Goal: Transaction & Acquisition: Obtain resource

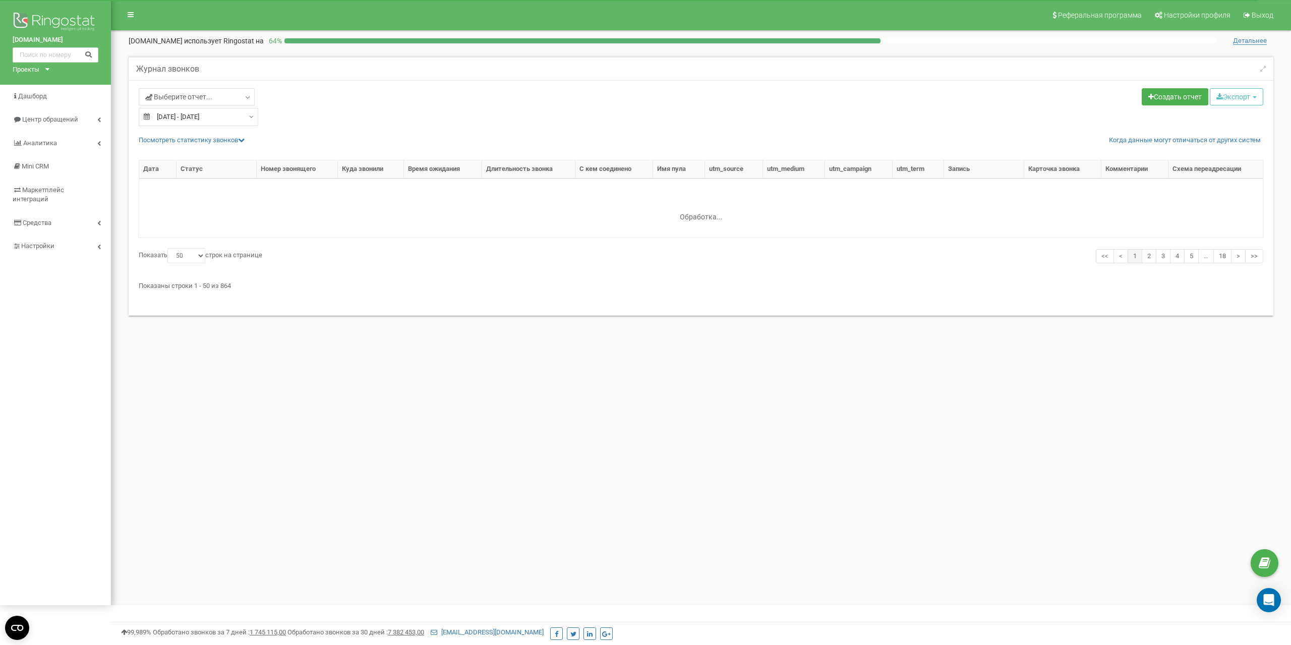
select select "50"
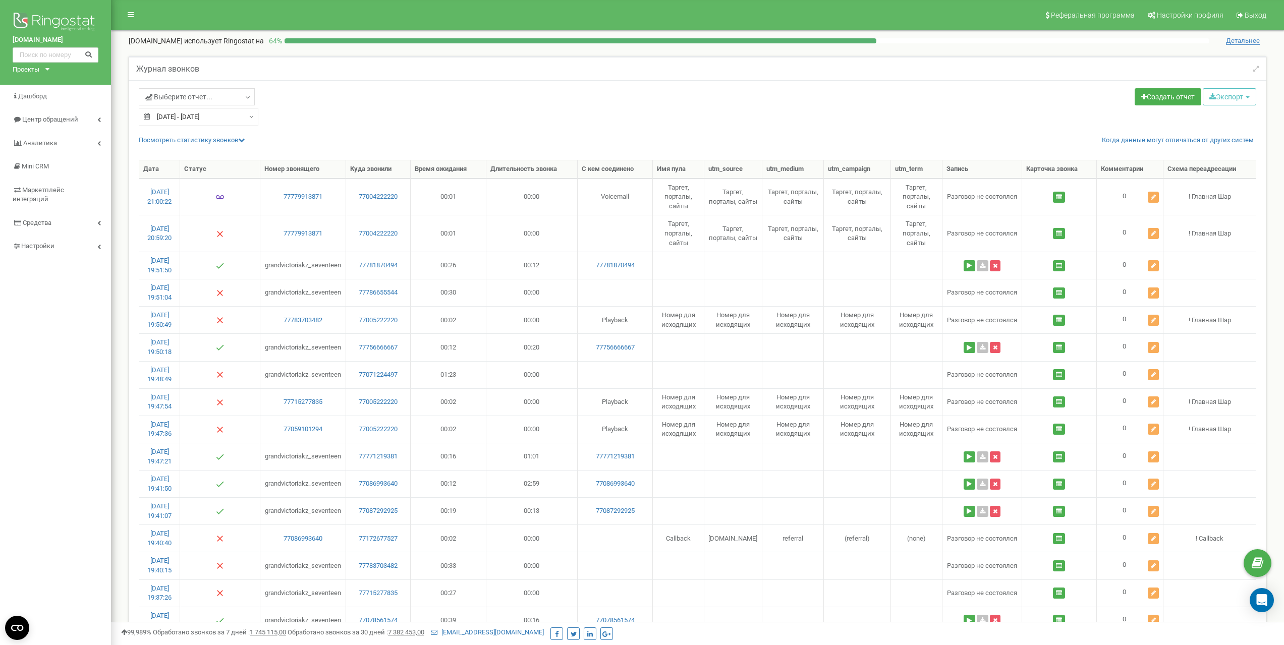
type input "[DATE]"
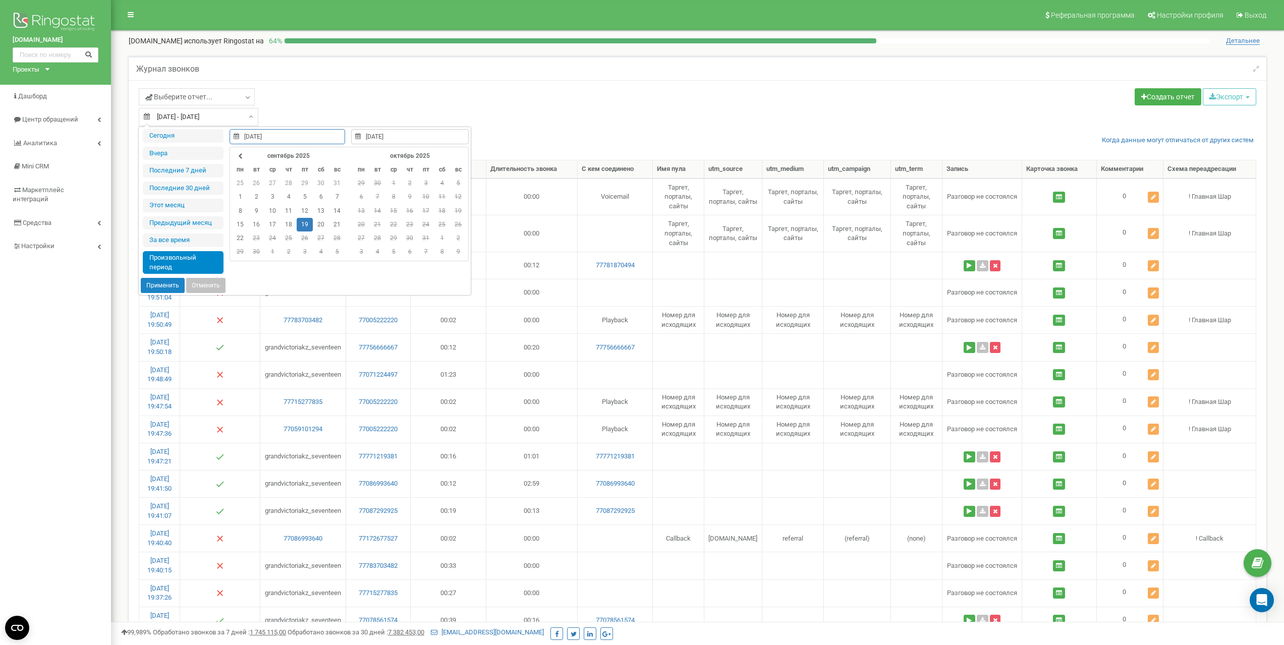
click at [246, 118] on div "[DATE] - [DATE]" at bounding box center [199, 117] width 120 height 18
type input "[DATE]"
click at [303, 224] on td "19" at bounding box center [305, 225] width 16 height 14
type input "[DATE]"
click at [307, 225] on td "19" at bounding box center [305, 225] width 16 height 14
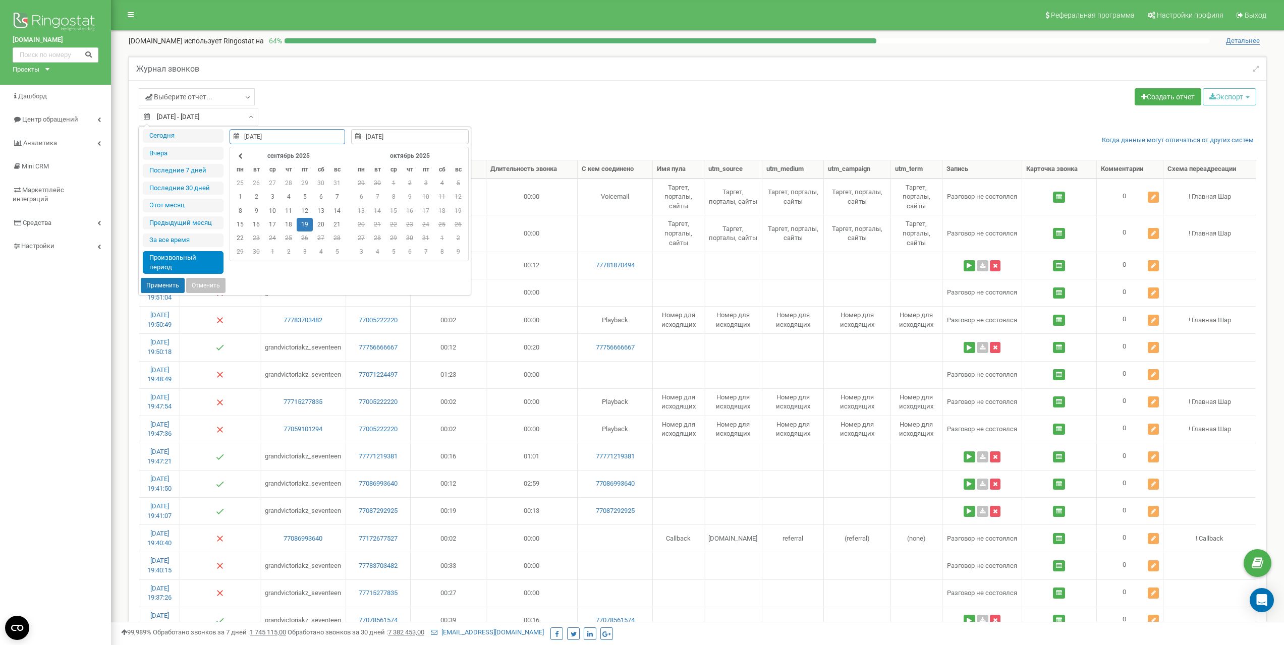
click at [162, 286] on button "Применить" at bounding box center [163, 285] width 44 height 15
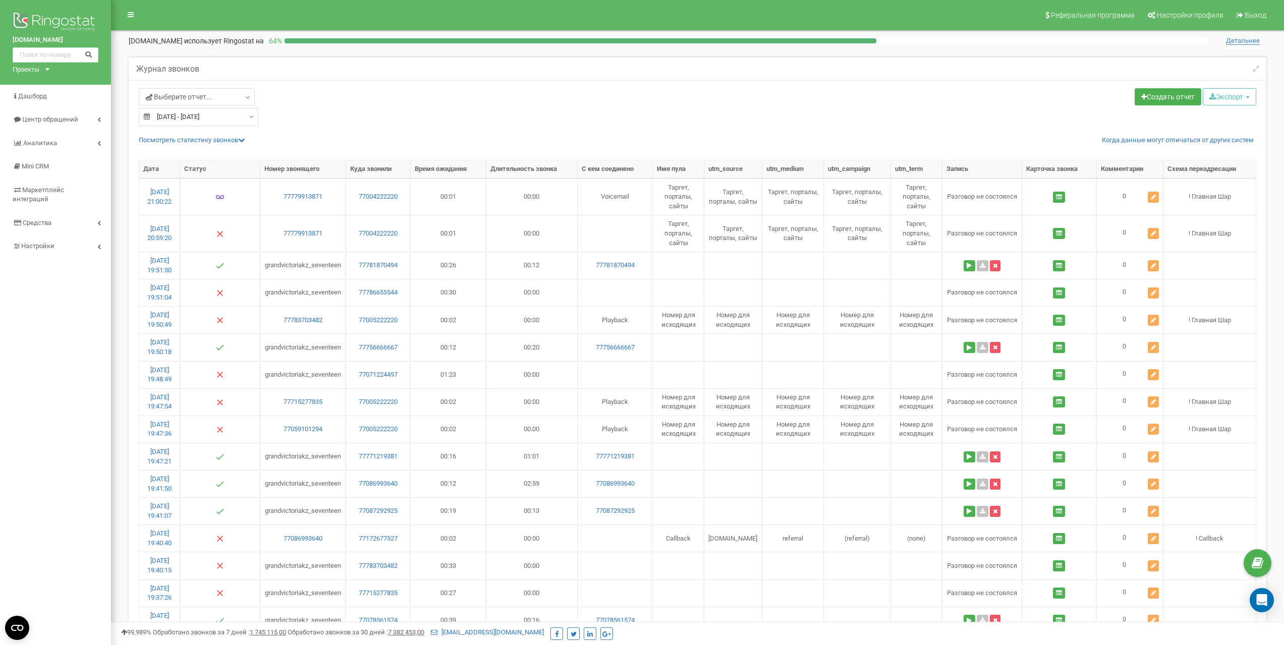
click at [246, 117] on div "[DATE] - [DATE]" at bounding box center [199, 117] width 120 height 18
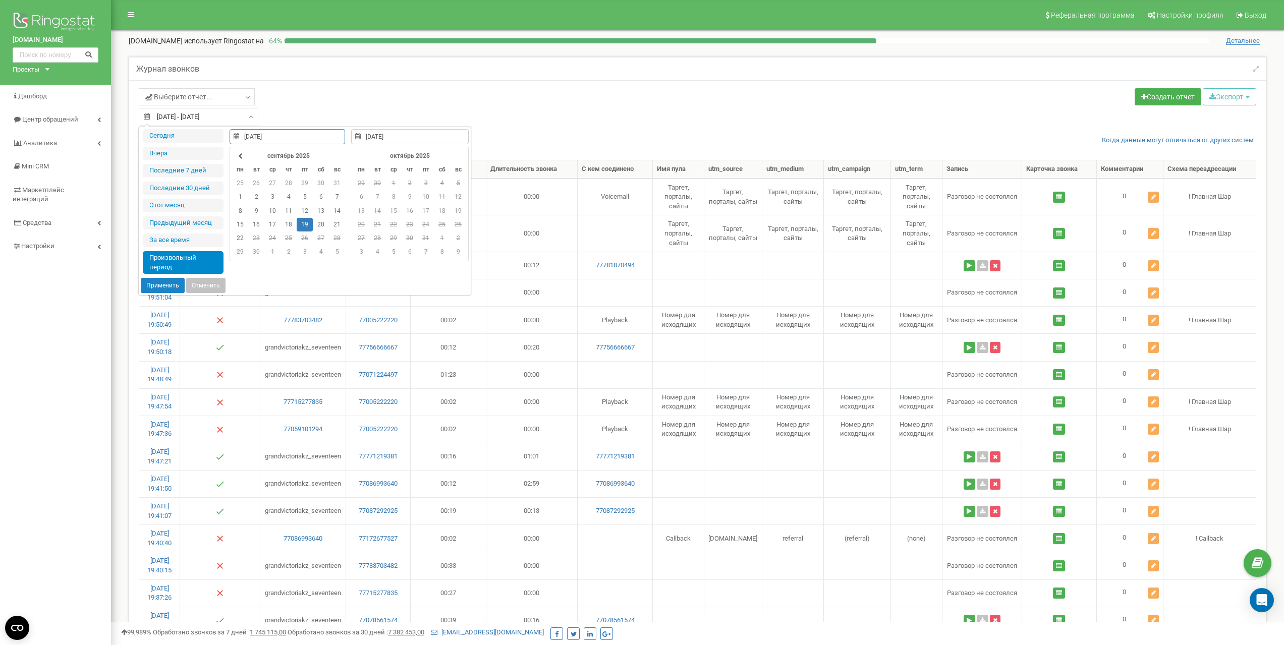
click at [372, 92] on div "Выберите отчет... Целевые [GEOGRAPHIC_DATA] Исходящие Контекстная реклама (CPC)…" at bounding box center [414, 98] width 551 height 20
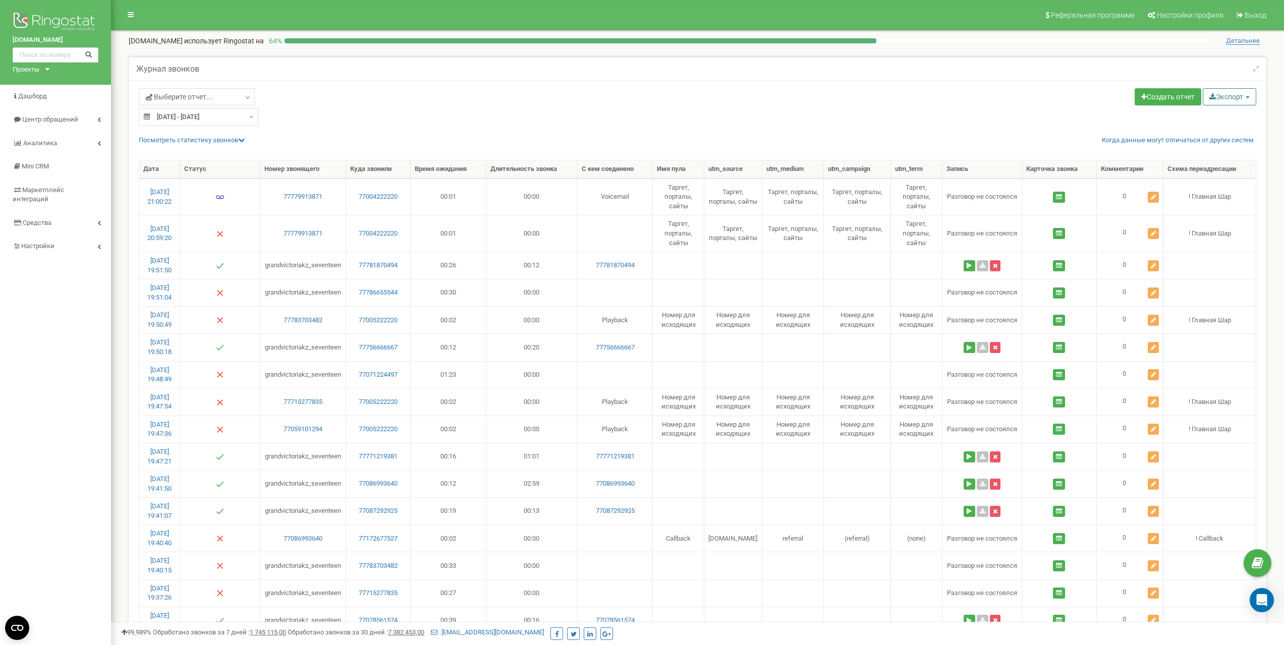
click at [1225, 100] on button "Экспорт" at bounding box center [1229, 96] width 53 height 17
click at [1228, 138] on link "Excel (.xls)" at bounding box center [1243, 137] width 77 height 16
click at [638, 96] on div "Выберите отчет... Целевые [GEOGRAPHIC_DATA] Исходящие Контекстная реклама (CPC)…" at bounding box center [414, 98] width 551 height 20
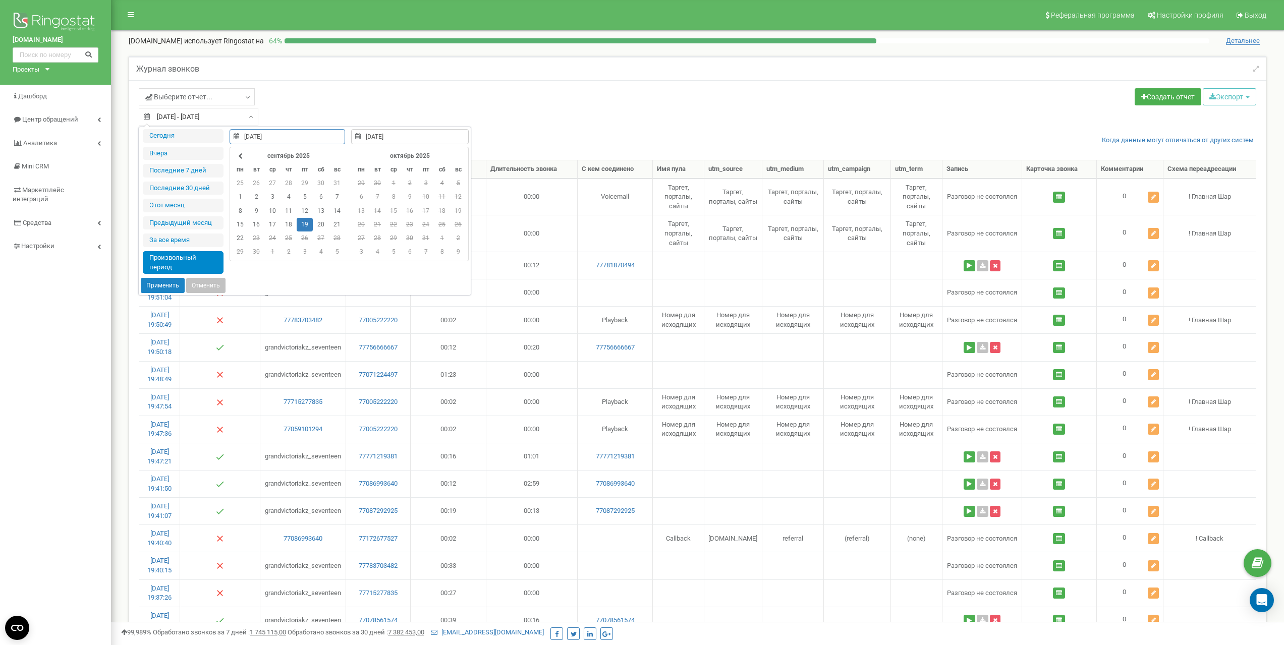
click at [254, 119] on input "[DATE] - [DATE]" at bounding box center [199, 117] width 120 height 18
type input "[DATE]"
click at [322, 226] on td "20" at bounding box center [321, 225] width 16 height 14
type input "[DATE]"
click at [319, 226] on td "20" at bounding box center [321, 225] width 16 height 14
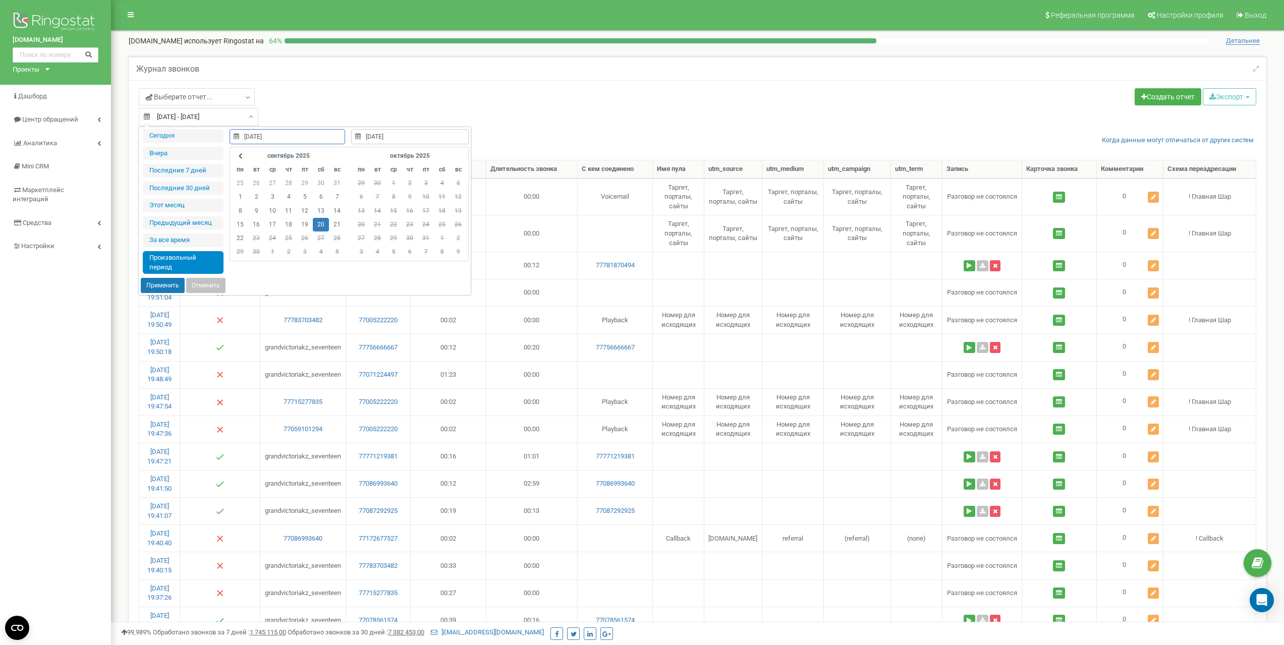
click at [158, 284] on button "Применить" at bounding box center [163, 285] width 44 height 15
type input "[DATE] - [DATE]"
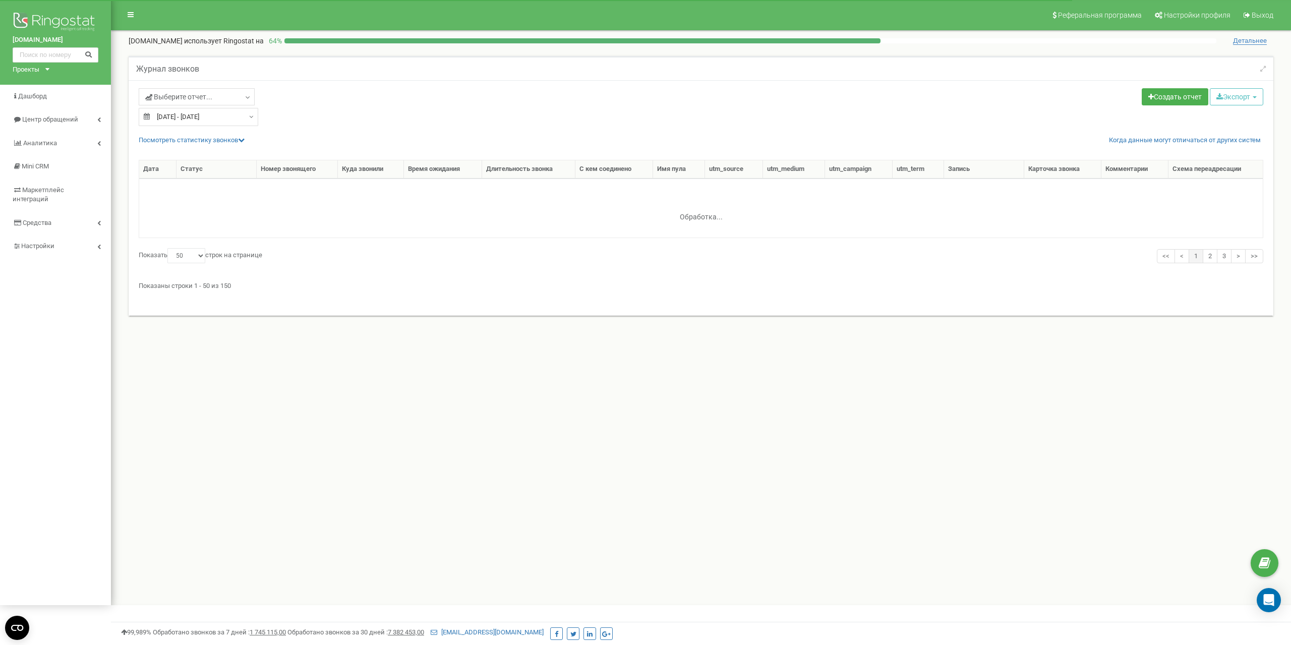
select select "50"
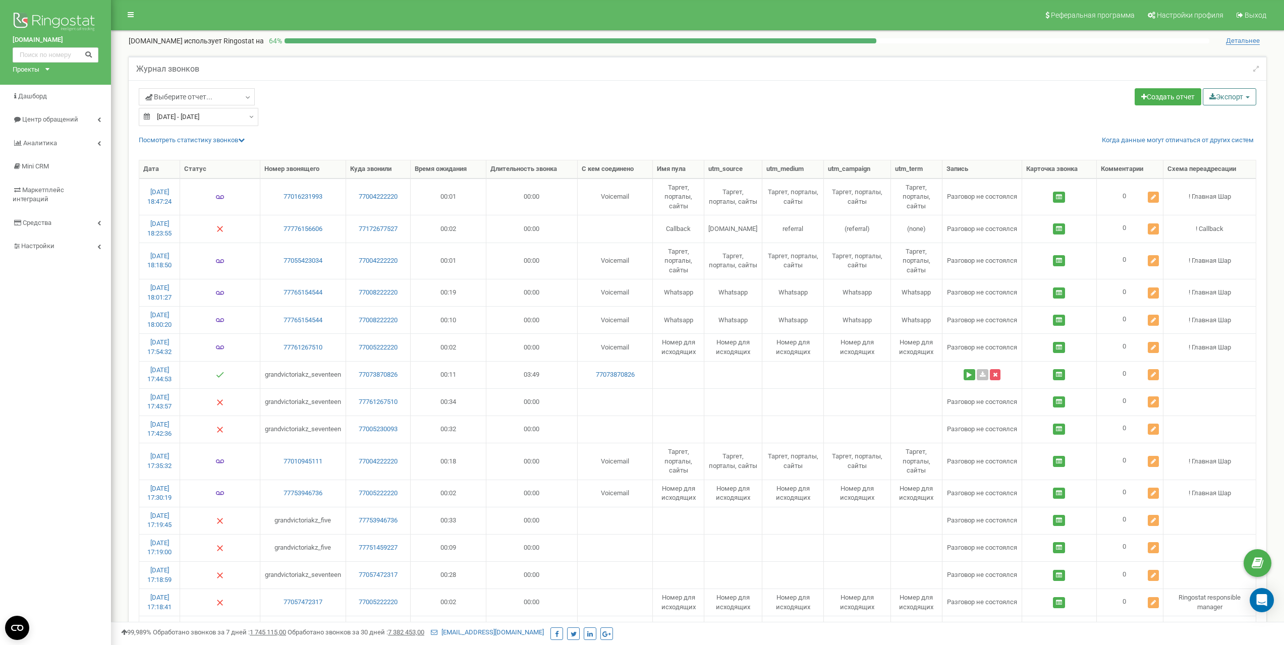
click at [1236, 101] on button "Экспорт" at bounding box center [1229, 96] width 53 height 17
click at [1220, 138] on link "Excel (.xls)" at bounding box center [1243, 137] width 77 height 16
click at [502, 108] on div "Выберите отчет... Целевые Коллбек Исходящие Контекстная реклама (CPC) Входящие …" at bounding box center [414, 107] width 567 height 38
type input "20.09.2025"
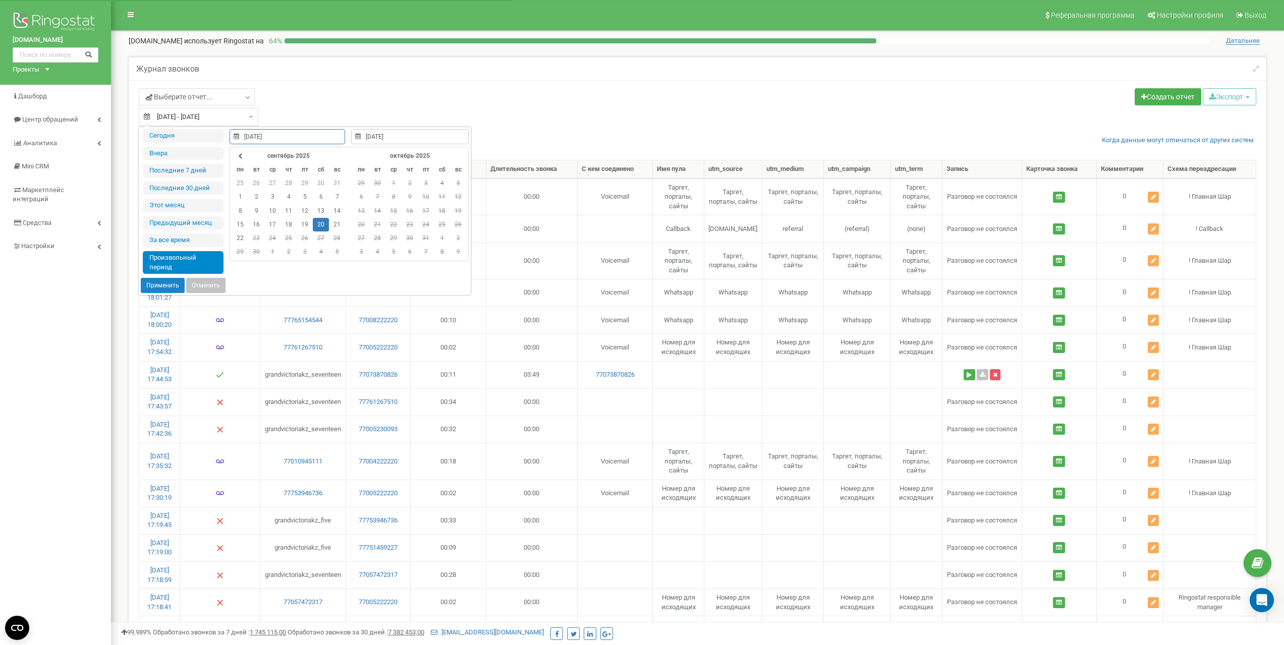
click at [222, 118] on input "20.09.2025 - 20.09.2025" at bounding box center [199, 117] width 120 height 18
type input "21.09.2025"
click at [333, 223] on td "21" at bounding box center [337, 225] width 16 height 14
type input "21.09.2025"
click at [335, 225] on td "21" at bounding box center [337, 225] width 16 height 14
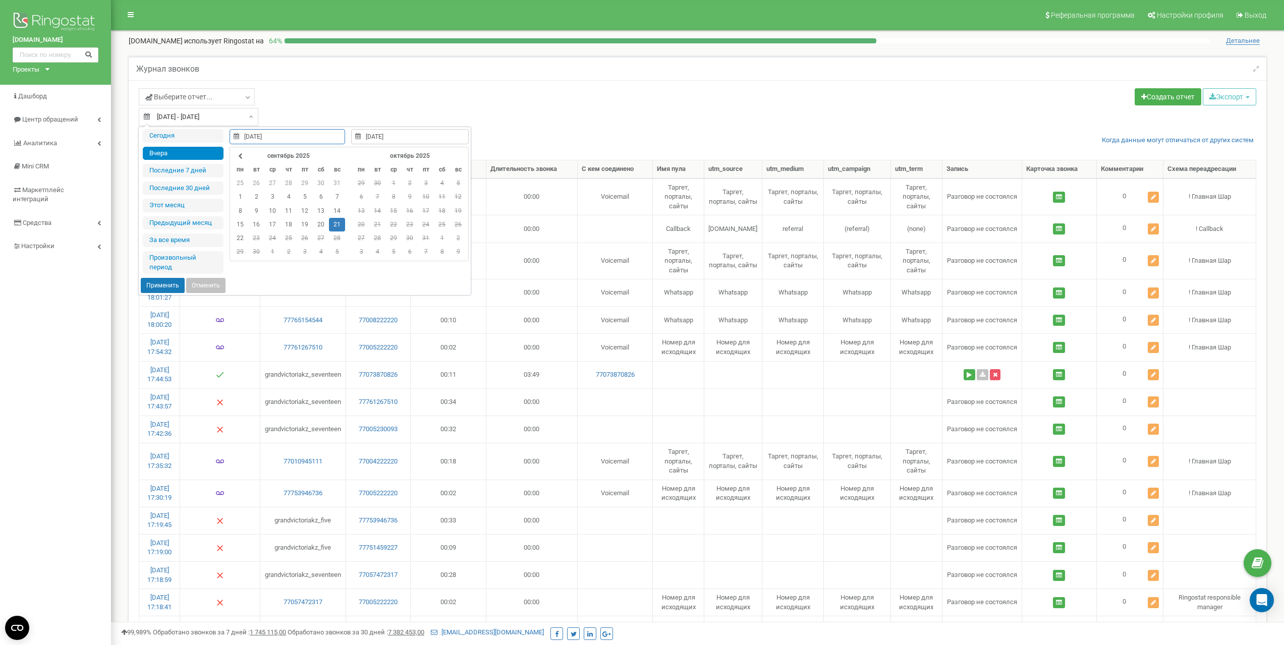
click at [168, 284] on button "Применить" at bounding box center [163, 285] width 44 height 15
type input "21.09.2025 - 21.09.2025"
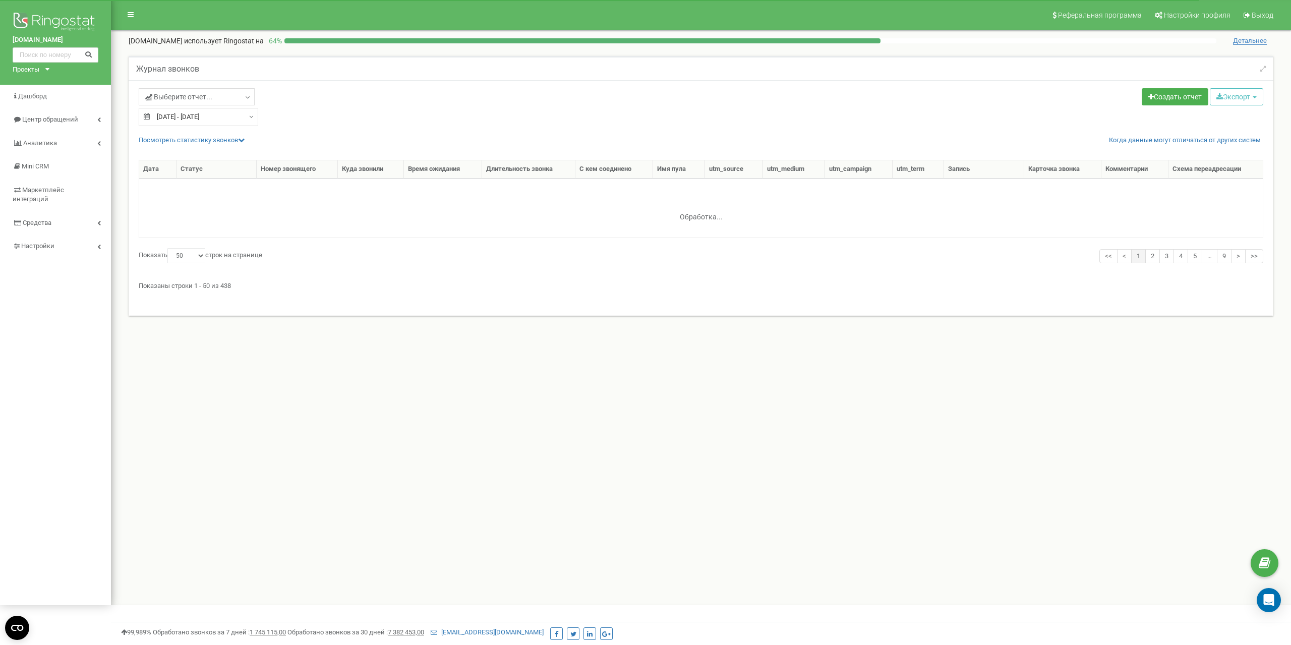
select select "50"
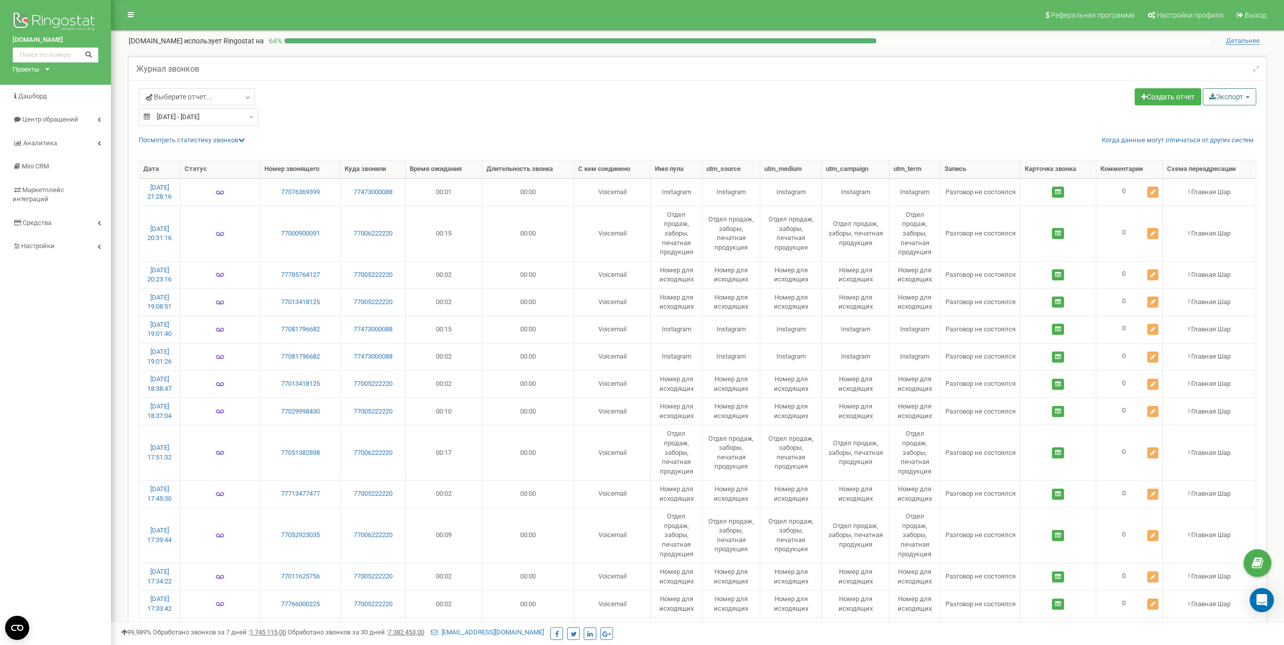
click at [1215, 96] on button "Экспорт" at bounding box center [1229, 96] width 53 height 17
click at [1222, 139] on link "Excel (.xls)" at bounding box center [1243, 137] width 77 height 16
